Goal: Task Accomplishment & Management: Complete application form

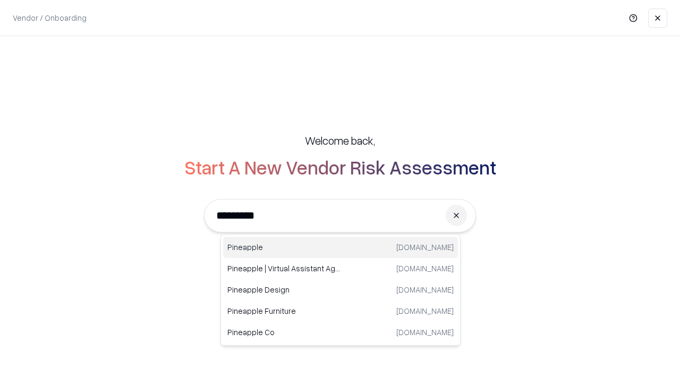
click at [341, 247] on div "Pineapple [DOMAIN_NAME]" at bounding box center [340, 247] width 235 height 21
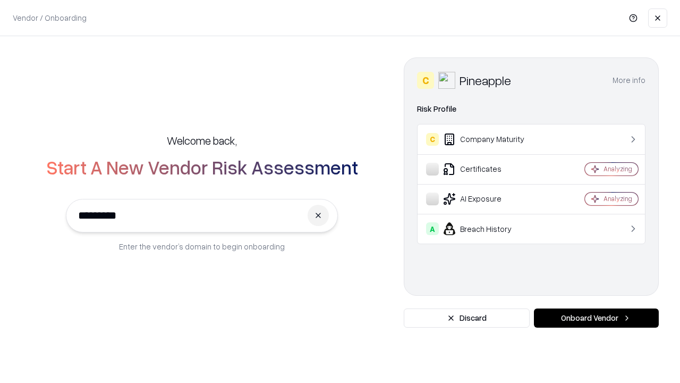
type input "*********"
click at [596, 318] on button "Onboard Vendor" at bounding box center [596, 317] width 125 height 19
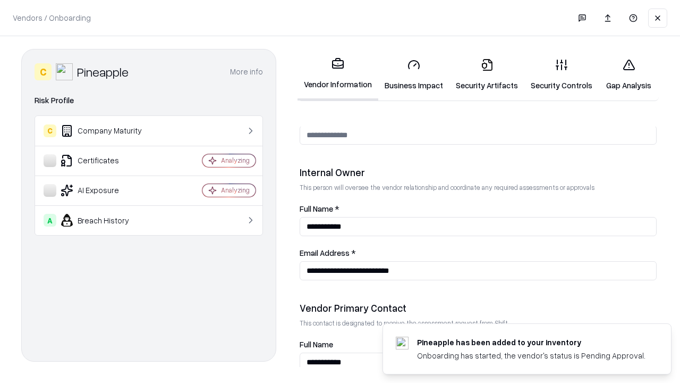
scroll to position [551, 0]
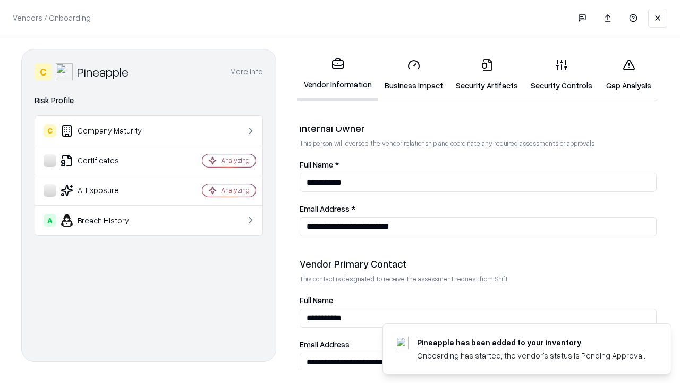
click at [414, 74] on link "Business Impact" at bounding box center [414, 74] width 71 height 49
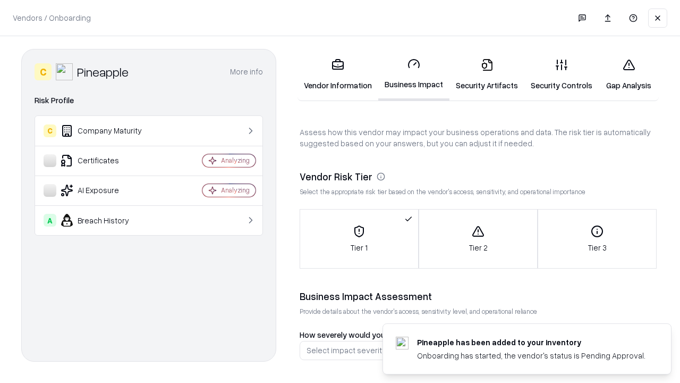
click at [487, 74] on link "Security Artifacts" at bounding box center [487, 74] width 75 height 49
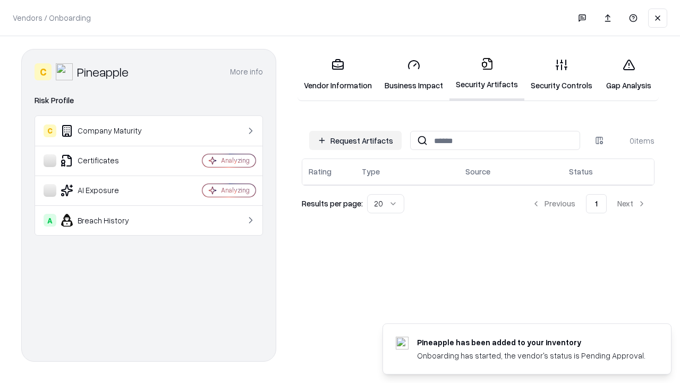
click at [356, 140] on button "Request Artifacts" at bounding box center [355, 140] width 92 height 19
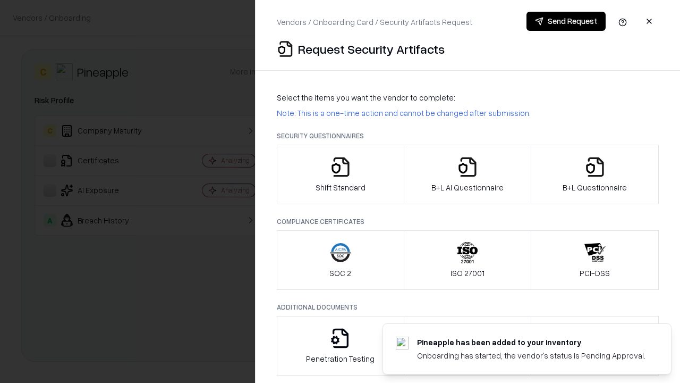
click at [340, 174] on icon "button" at bounding box center [340, 166] width 21 height 21
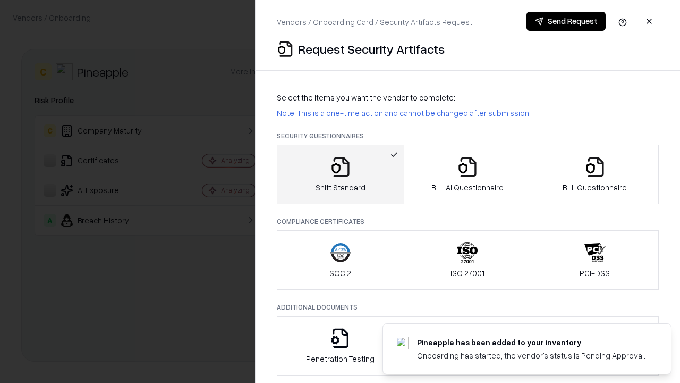
click at [566, 21] on button "Send Request" at bounding box center [566, 21] width 79 height 19
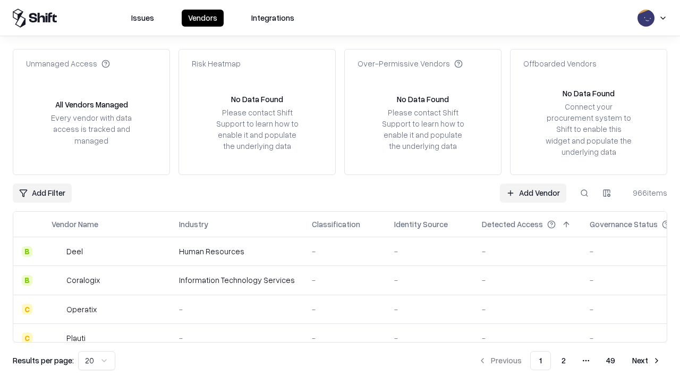
click at [585, 192] on button at bounding box center [584, 192] width 19 height 19
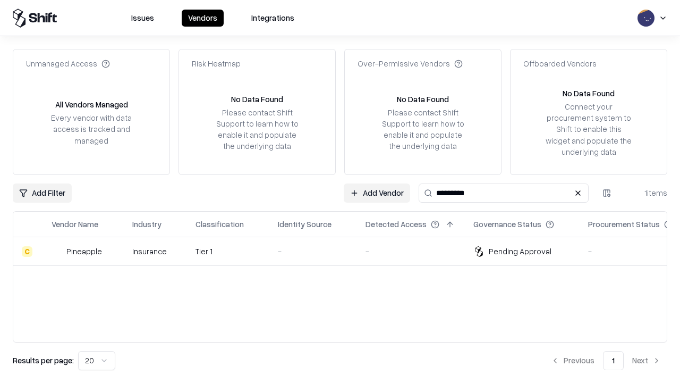
type input "*********"
click at [347, 251] on div "-" at bounding box center [313, 251] width 71 height 11
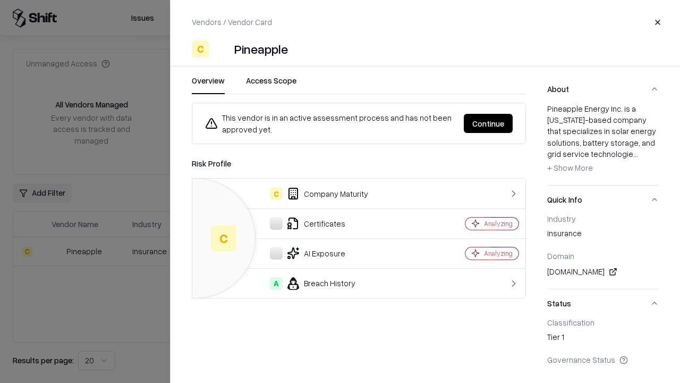
click at [489, 123] on button "Continue" at bounding box center [488, 123] width 49 height 19
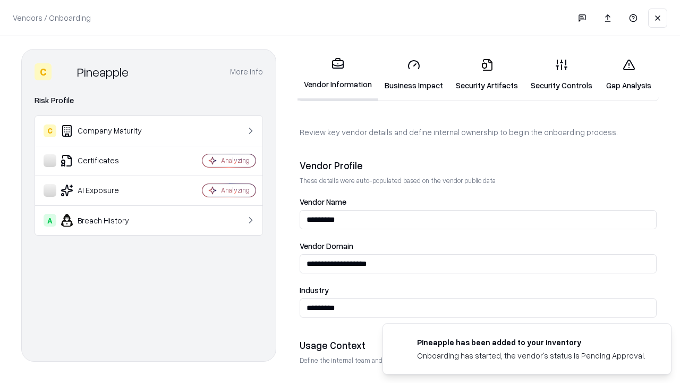
click at [487, 74] on link "Security Artifacts" at bounding box center [487, 74] width 75 height 49
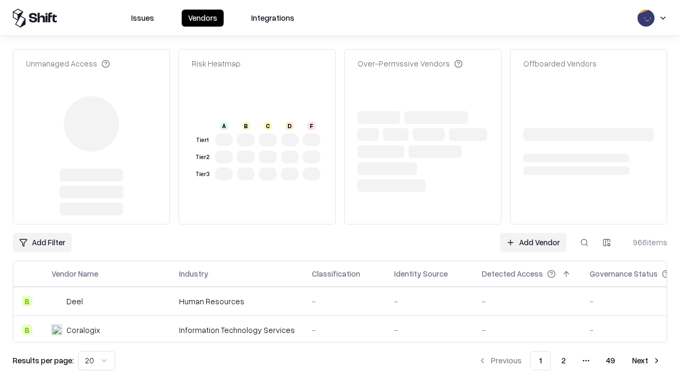
click at [533, 233] on link "Add Vendor" at bounding box center [533, 242] width 66 height 19
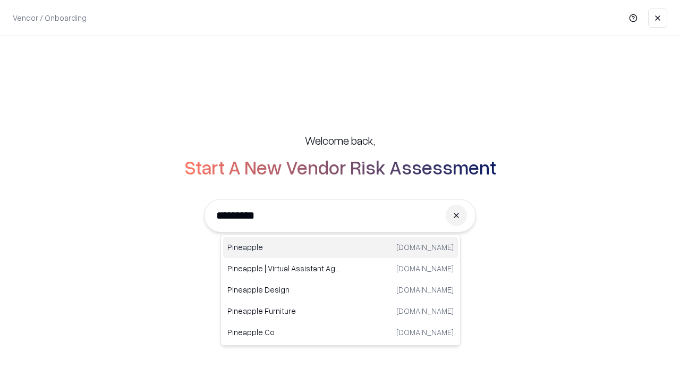
click at [341, 247] on div "Pineapple [DOMAIN_NAME]" at bounding box center [340, 247] width 235 height 21
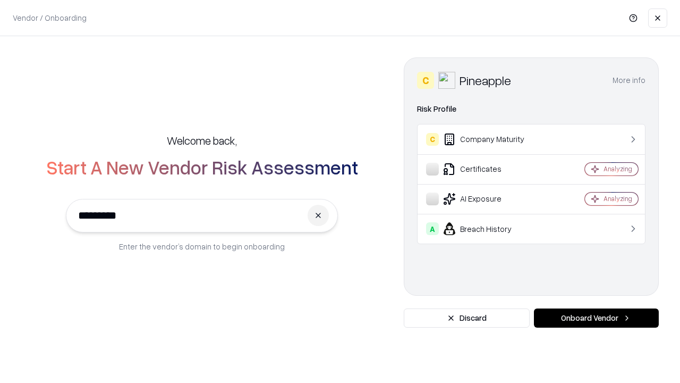
type input "*********"
click at [596, 318] on button "Onboard Vendor" at bounding box center [596, 317] width 125 height 19
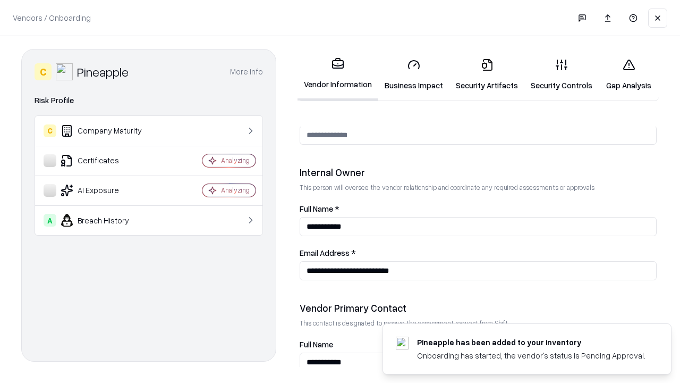
scroll to position [551, 0]
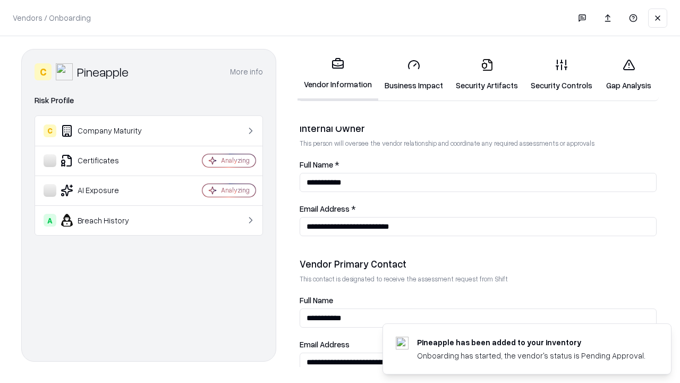
click at [629, 74] on link "Gap Analysis" at bounding box center [629, 74] width 60 height 49
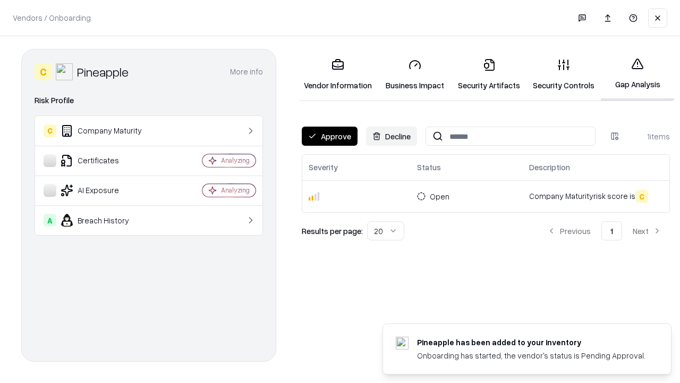
click at [330, 136] on button "Approve" at bounding box center [330, 136] width 56 height 19
